Goal: Check status: Check status

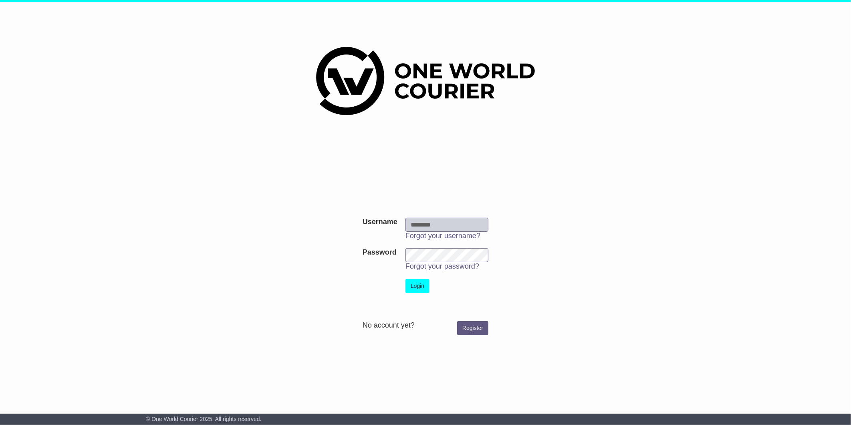
click at [425, 225] on input "Username" at bounding box center [447, 225] width 83 height 14
type input "**********"
click at [406, 279] on button "Login" at bounding box center [418, 286] width 24 height 14
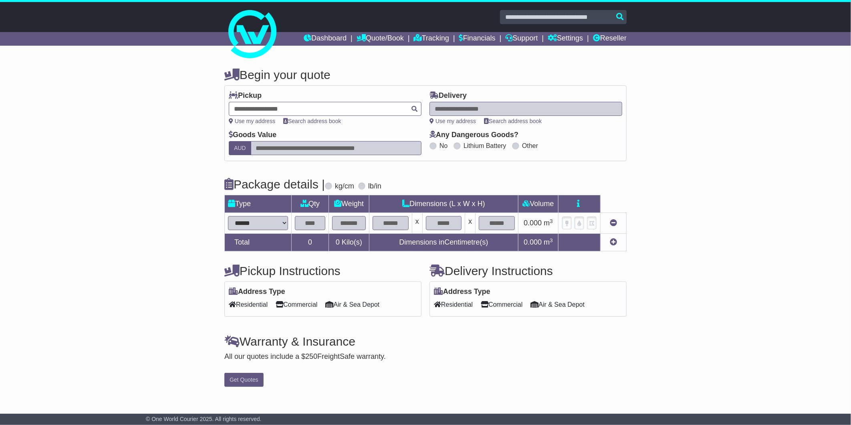
click at [334, 103] on div at bounding box center [325, 109] width 193 height 14
click at [317, 105] on input "text" at bounding box center [325, 109] width 193 height 14
click at [352, 110] on div at bounding box center [325, 109] width 193 height 14
click at [336, 109] on input "text" at bounding box center [325, 109] width 193 height 14
click at [607, 38] on link "Reseller" at bounding box center [610, 39] width 34 height 14
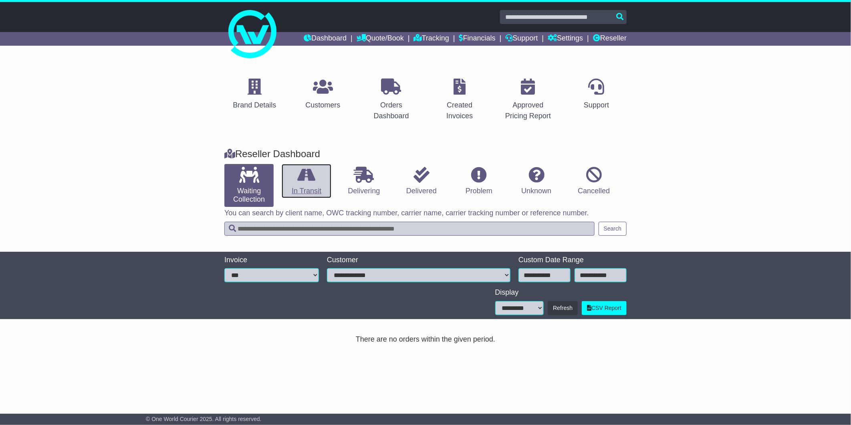
click at [321, 174] on link "In Transit" at bounding box center [306, 181] width 49 height 34
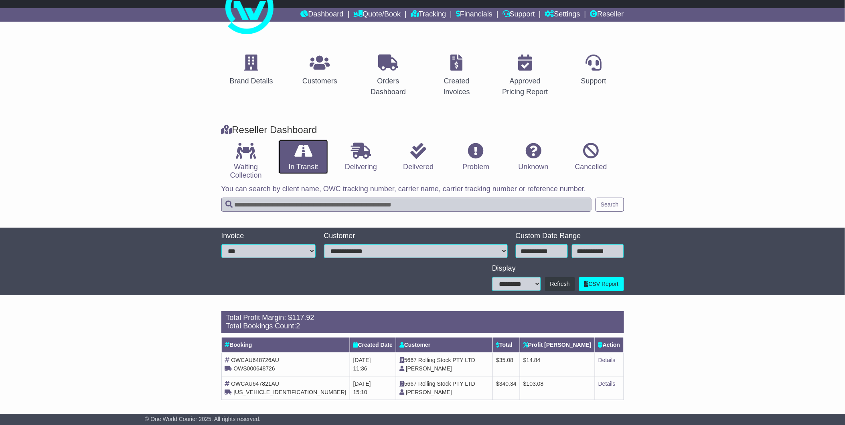
scroll to position [27, 0]
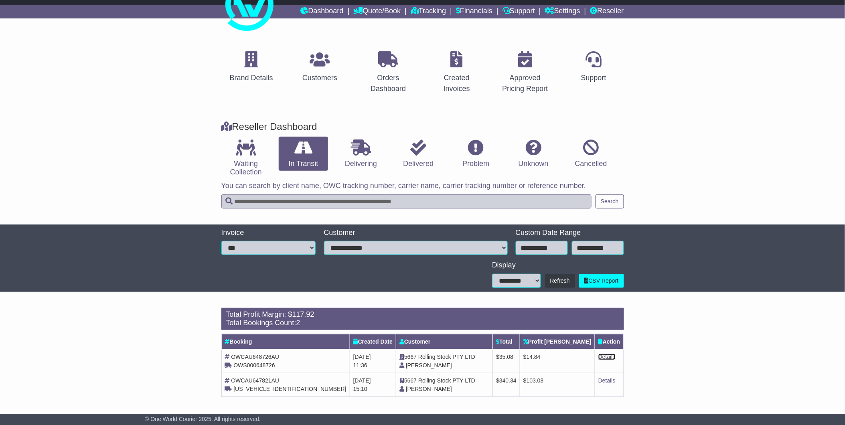
click at [608, 355] on link "Details" at bounding box center [606, 357] width 17 height 6
click at [603, 378] on link "Details" at bounding box center [606, 380] width 17 height 6
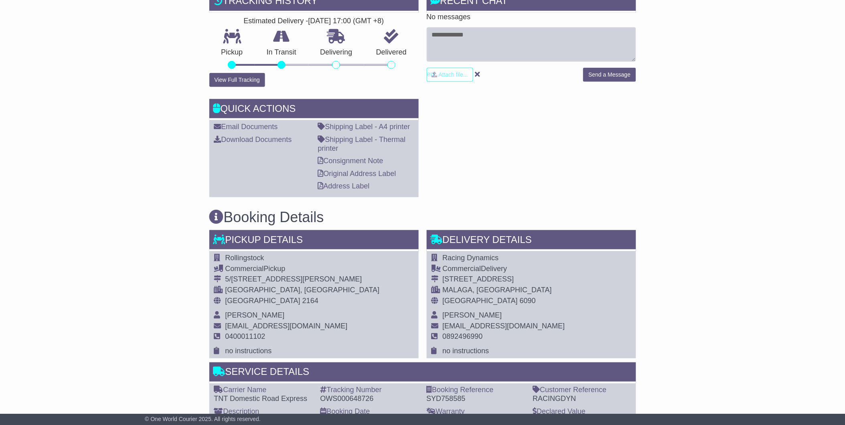
scroll to position [222, 0]
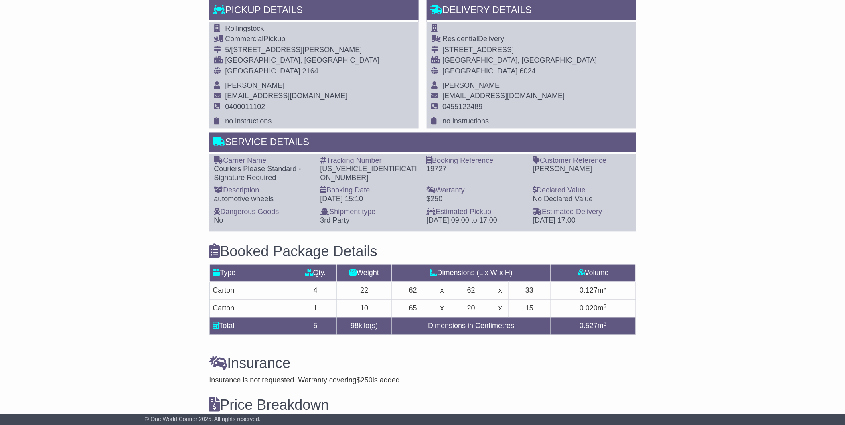
scroll to position [490, 0]
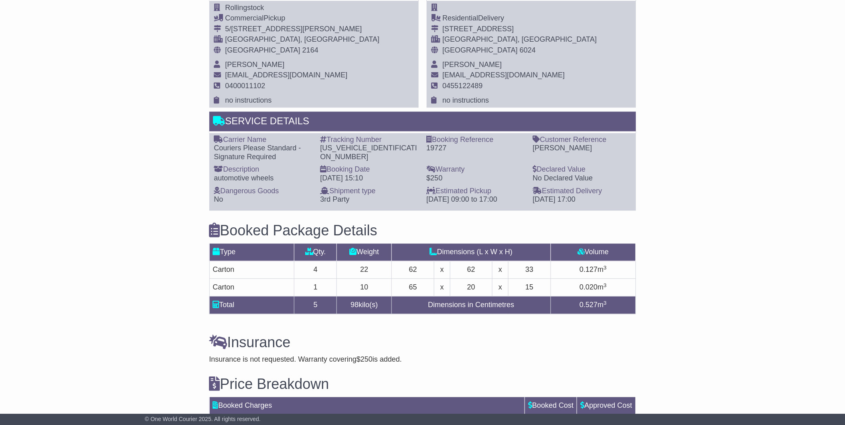
click at [363, 147] on div "[US_VEHICLE_IDENTIFICATION_NUMBER]" at bounding box center [369, 152] width 98 height 17
copy div "[US_VEHICLE_IDENTIFICATION_NUMBER]"
click at [374, 144] on div "[US_VEHICLE_IDENTIFICATION_NUMBER]" at bounding box center [369, 152] width 98 height 17
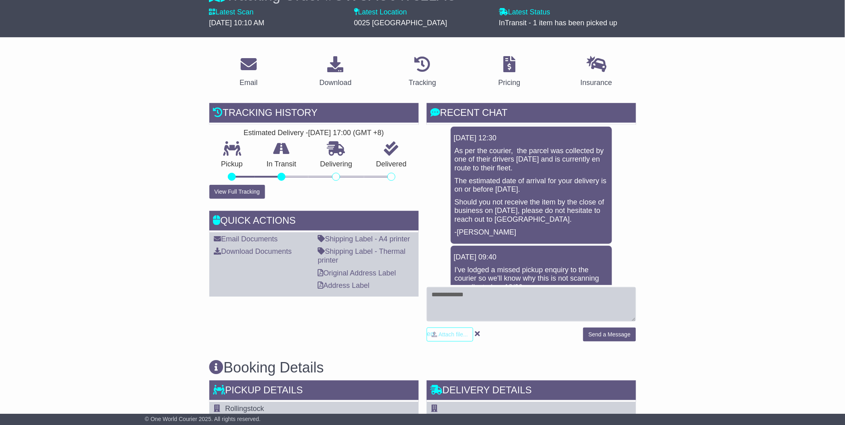
scroll to position [44, 0]
